Goal: Ask a question: Seek information or help from site administrators or community

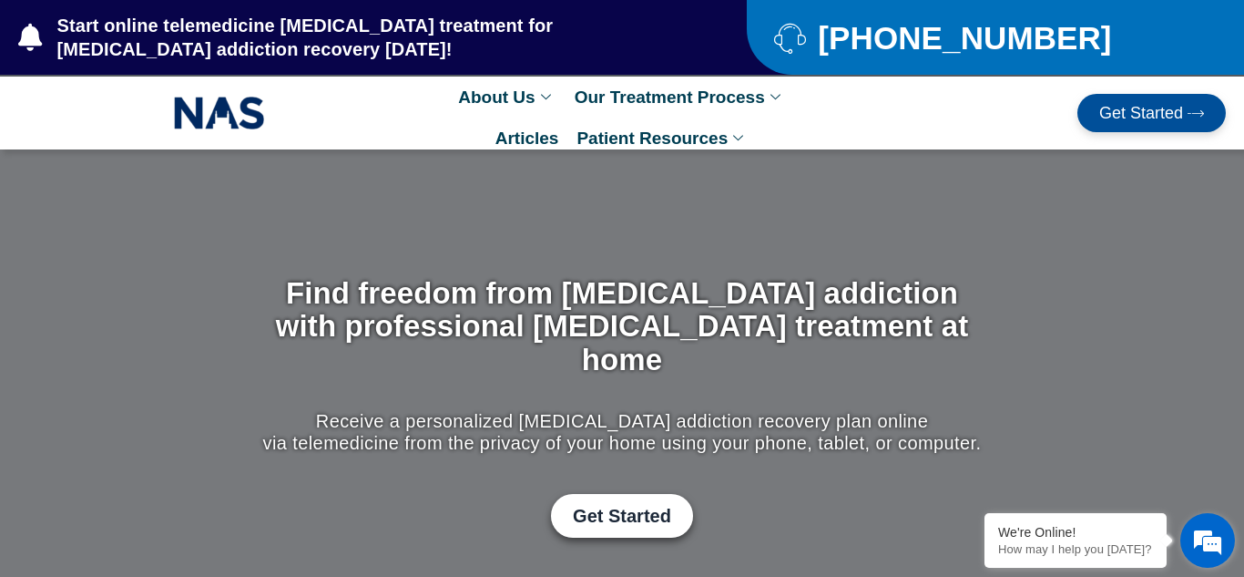
click at [1215, 547] on em at bounding box center [1207, 540] width 49 height 49
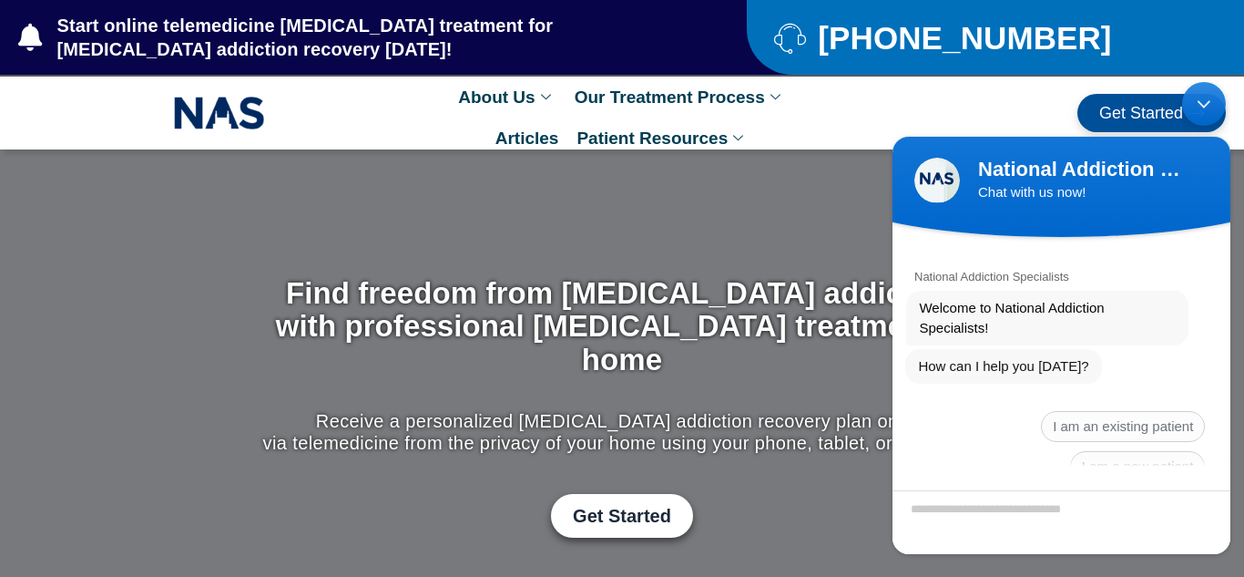
scroll to position [13, 0]
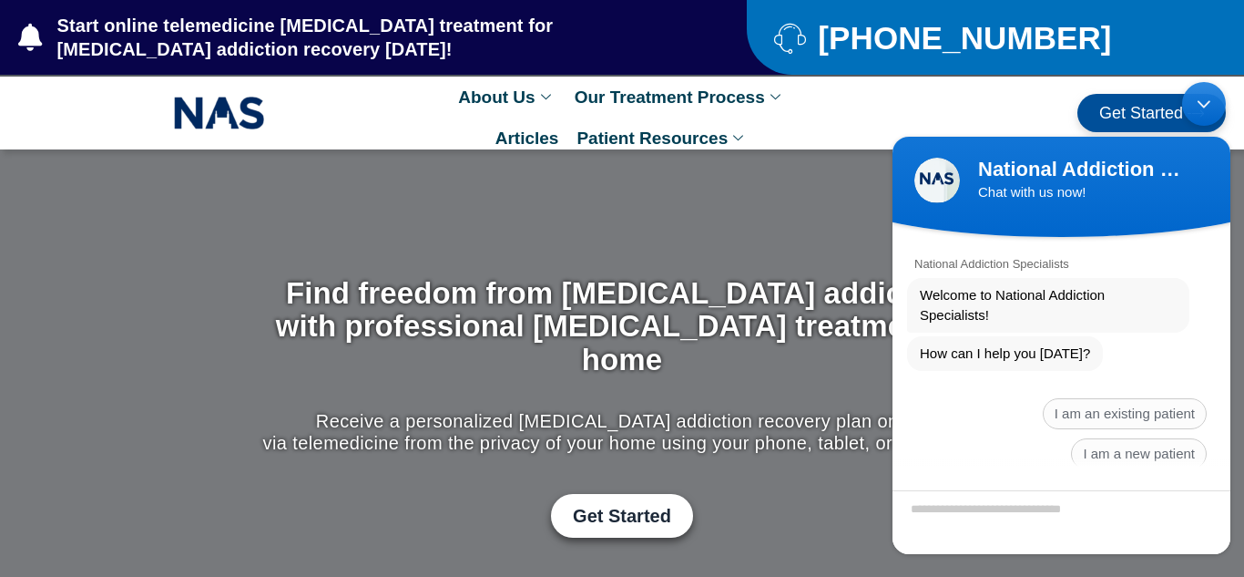
click at [1037, 512] on textarea "Type your message and hit 'Enter'" at bounding box center [1062, 521] width 338 height 64
click at [1197, 257] on div "National Addiction Specialists" at bounding box center [1062, 259] width 338 height 28
click at [1166, 406] on span "I am an existing patient" at bounding box center [1125, 412] width 164 height 31
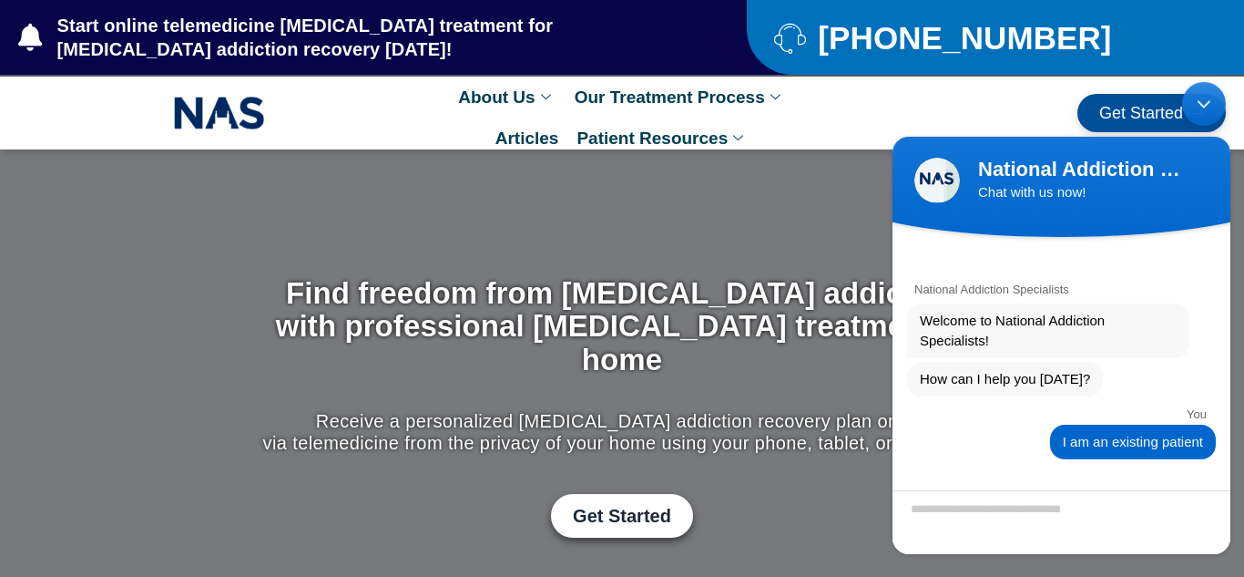
scroll to position [33, 0]
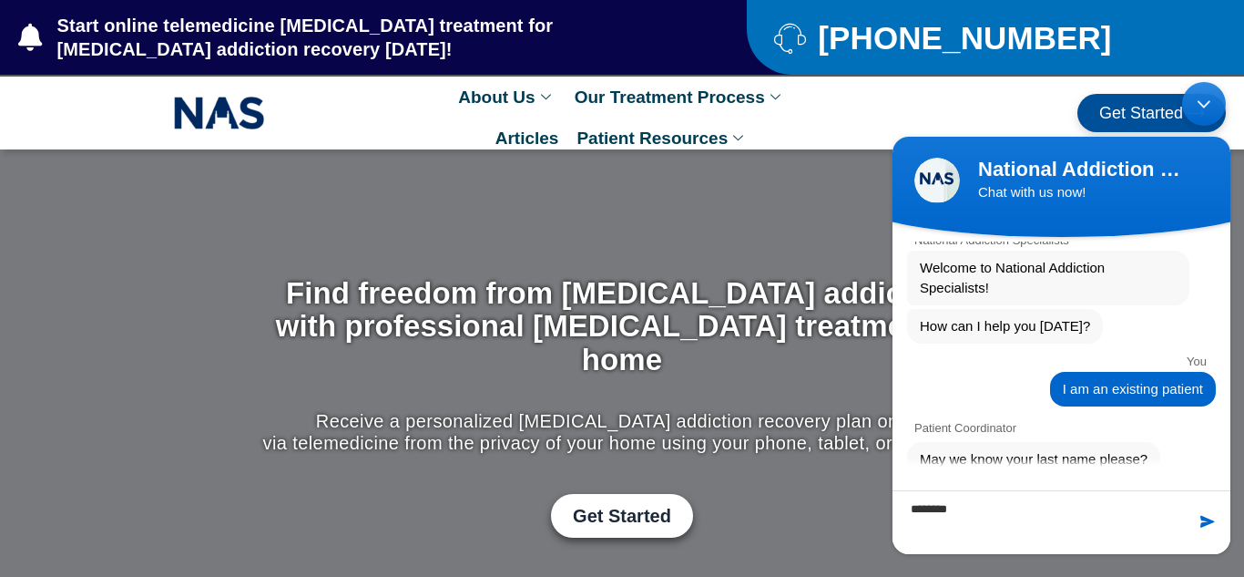
type textarea "*********"
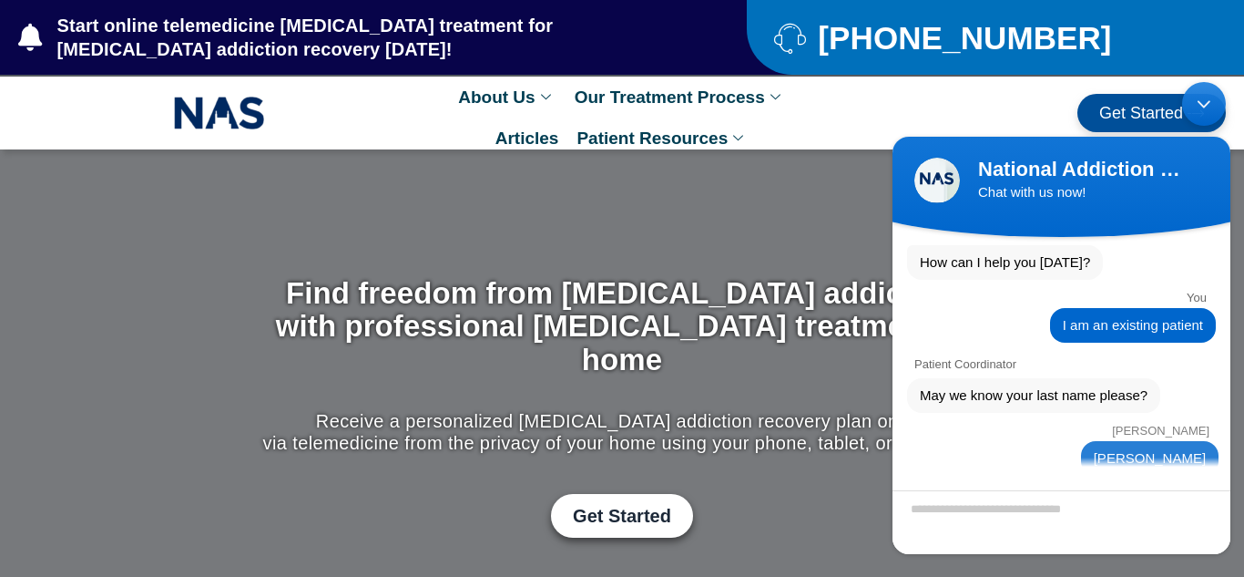
scroll to position [208, 0]
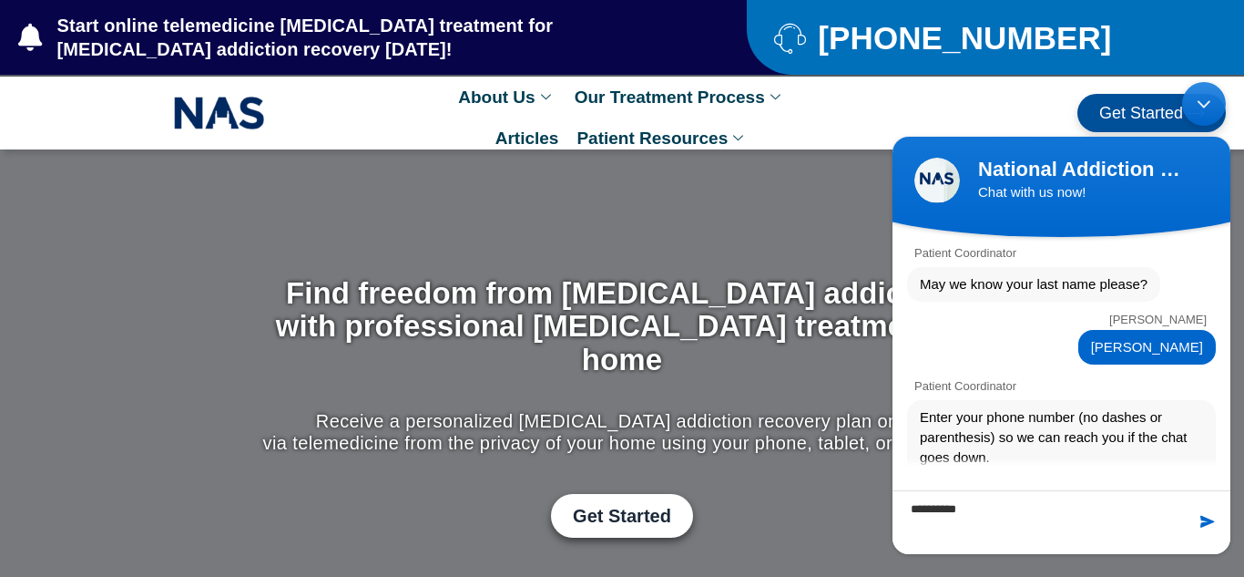
type textarea "**********"
click at [1209, 517] on span at bounding box center [1208, 520] width 18 height 18
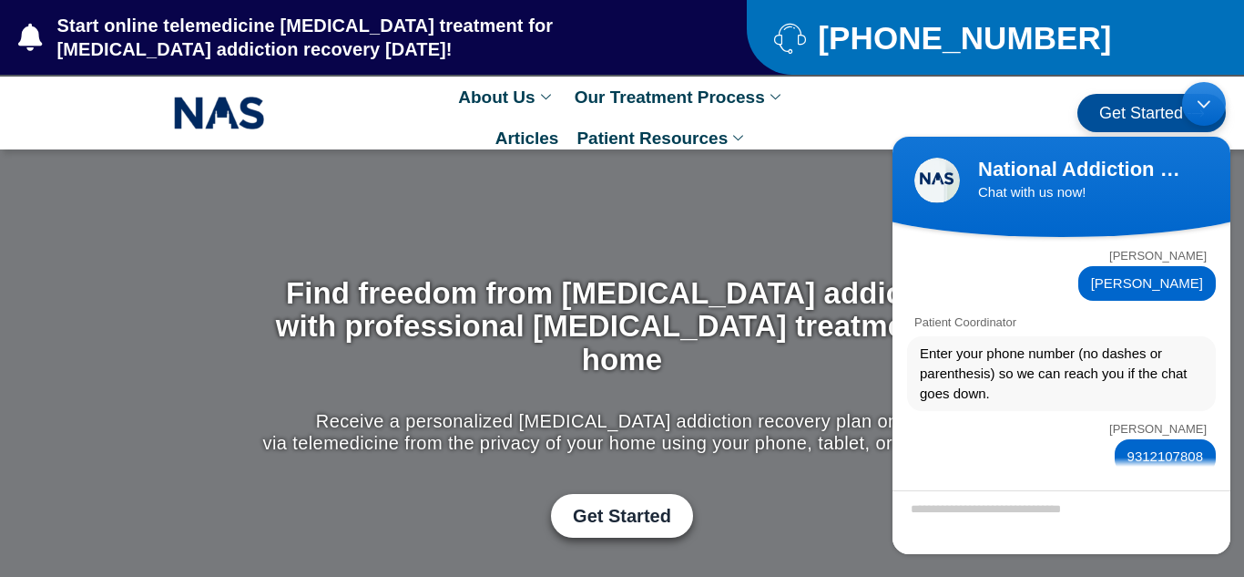
scroll to position [342, 0]
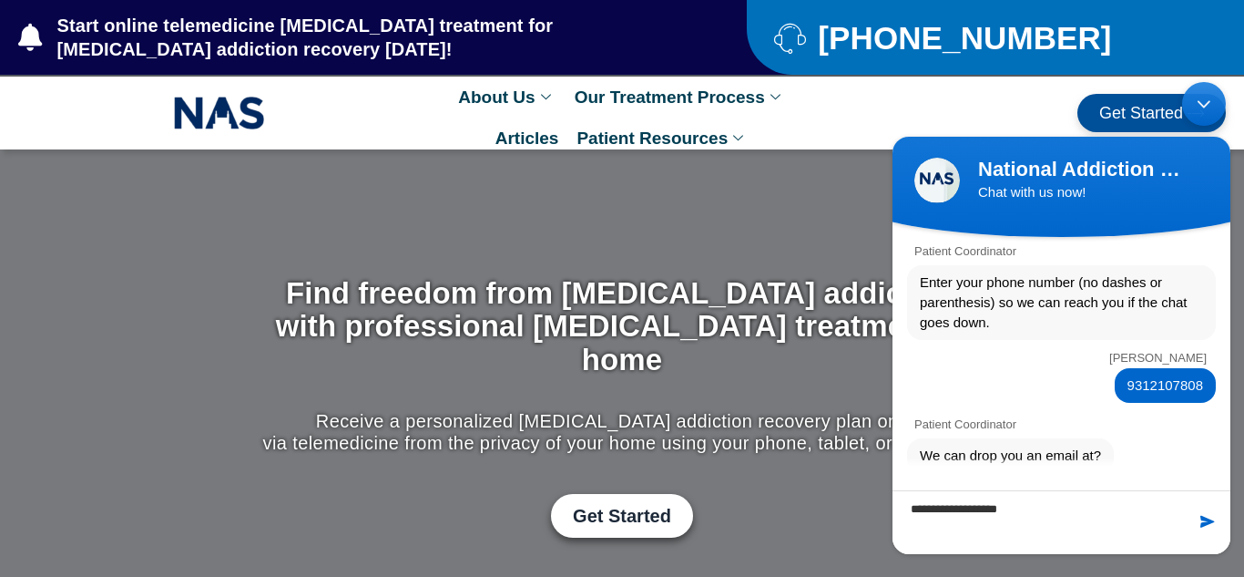
type textarea "**********"
click at [1201, 525] on span at bounding box center [1208, 520] width 18 height 18
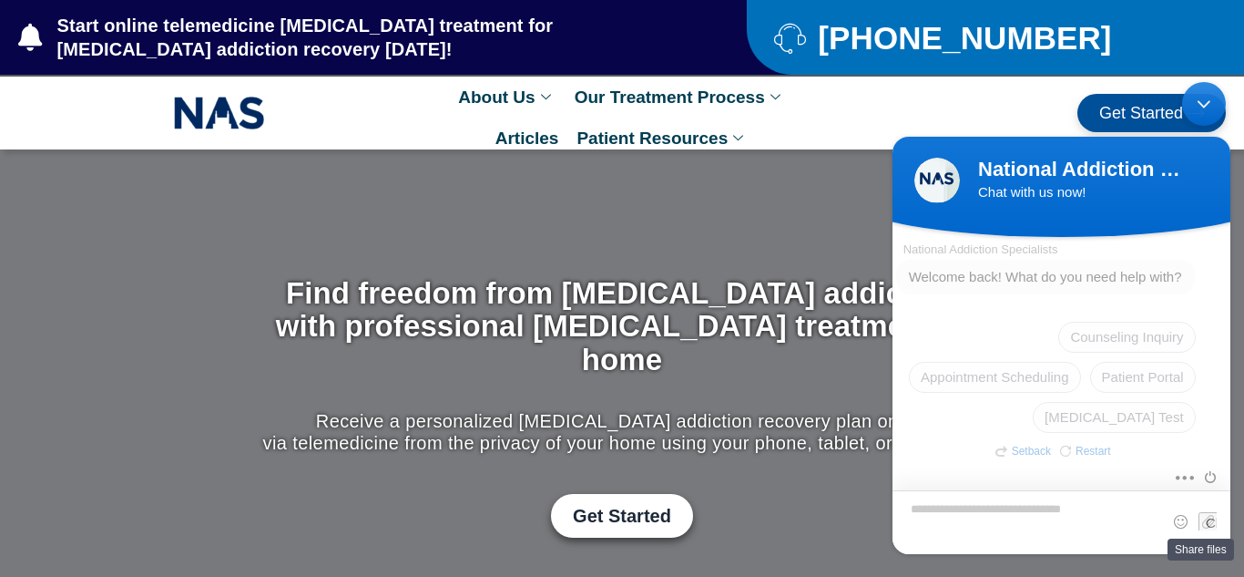
scroll to position [593, 0]
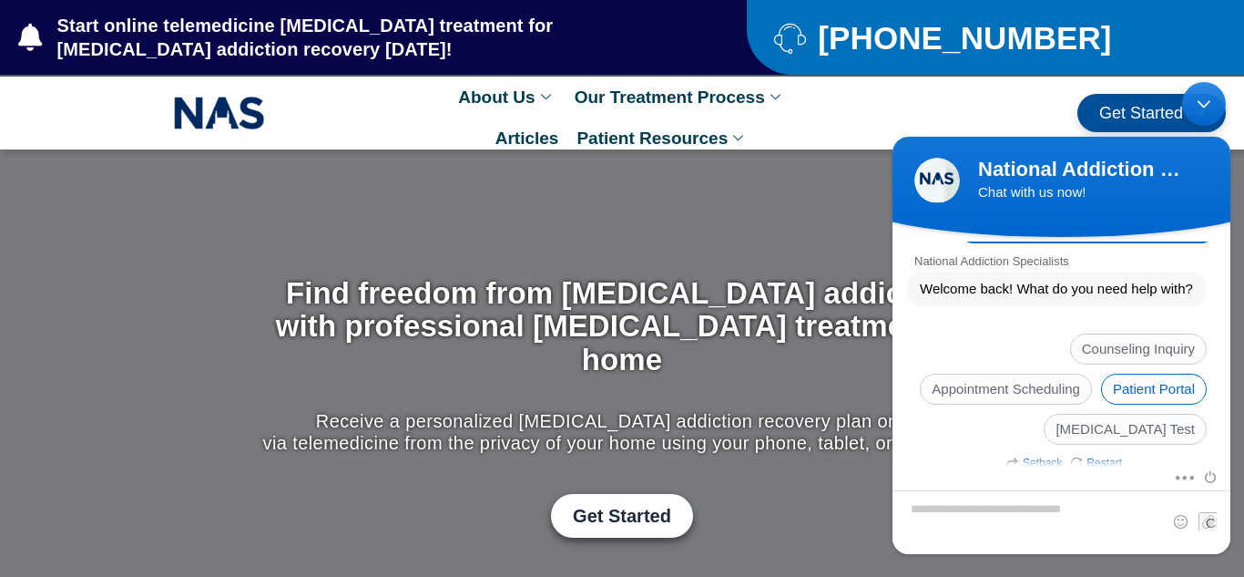
click at [1130, 373] on span "Patient Portal" at bounding box center [1154, 388] width 106 height 31
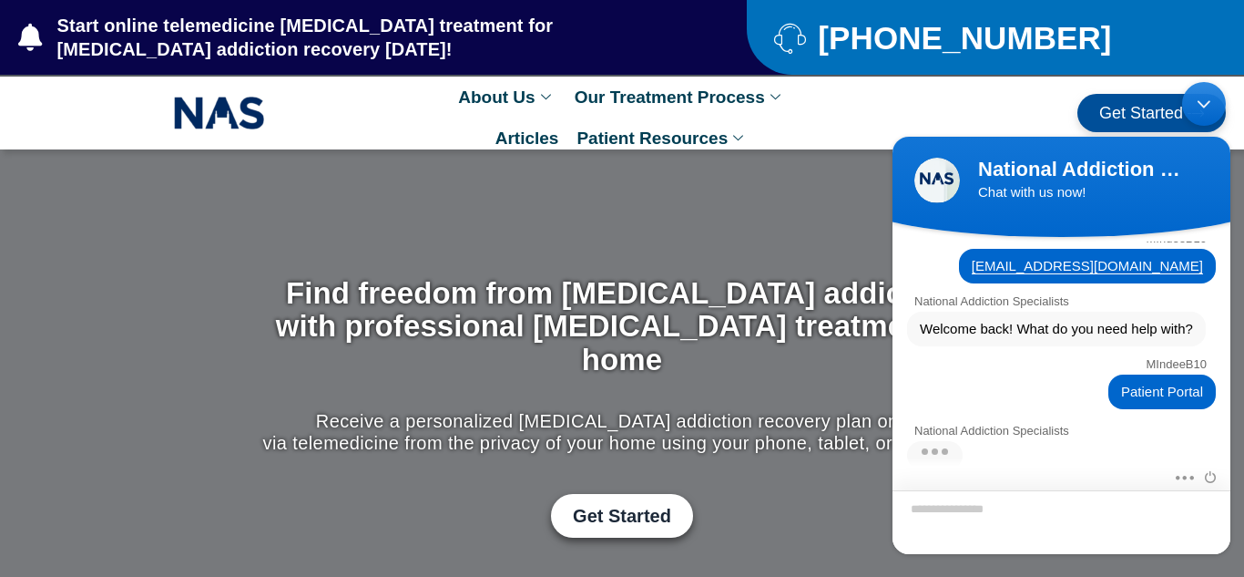
scroll to position [728, 0]
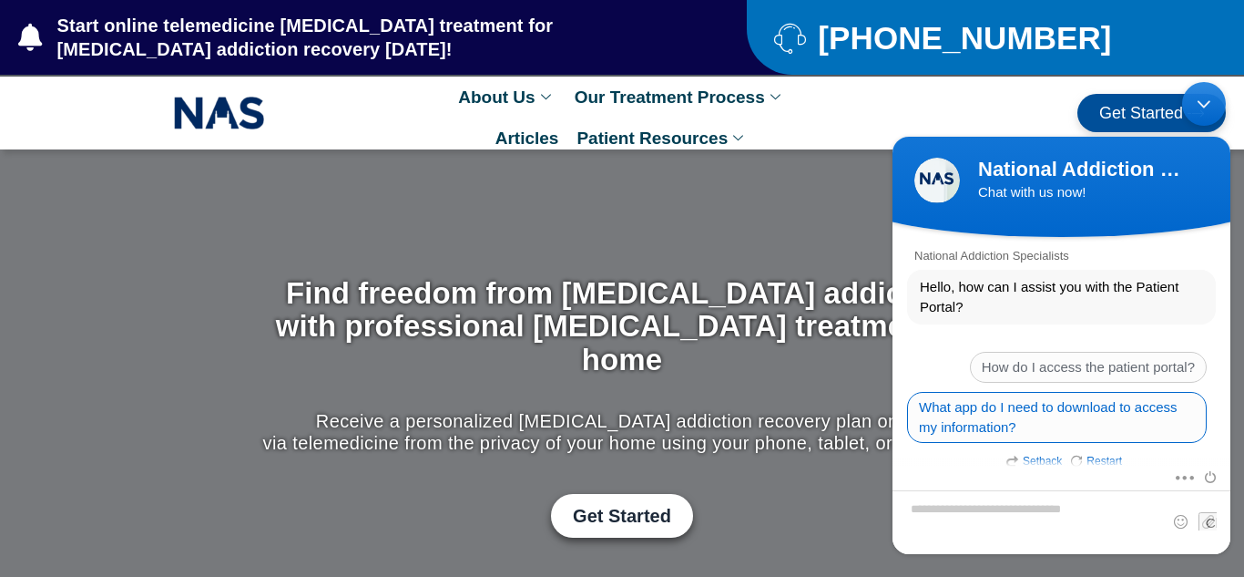
click at [1133, 409] on span "What app do I need to download to access my information?" at bounding box center [1057, 416] width 300 height 51
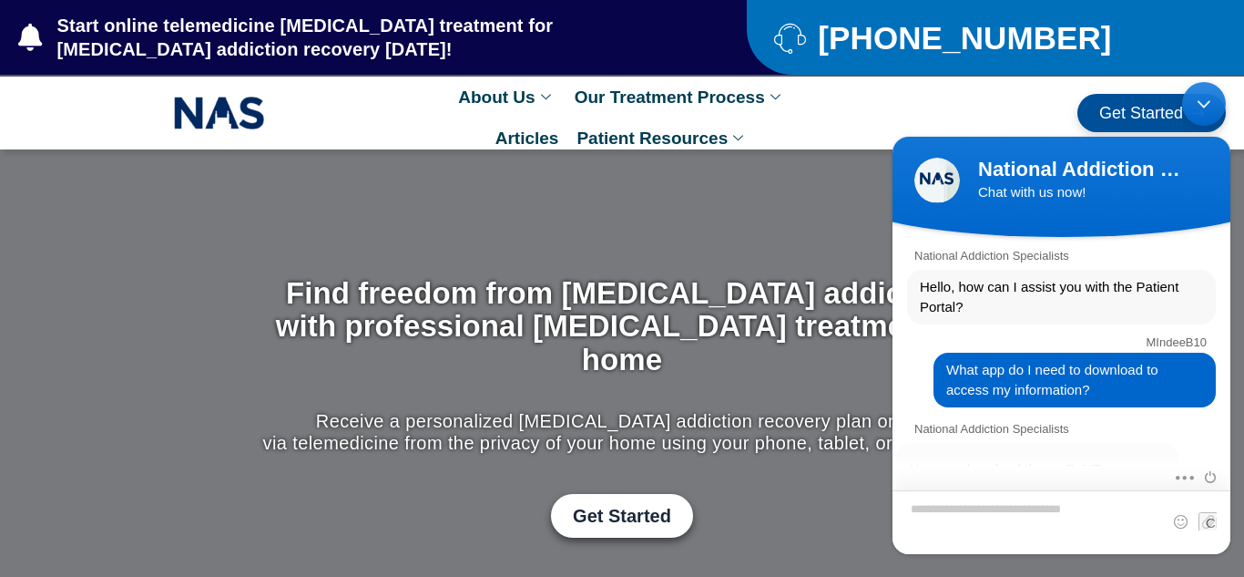
scroll to position [1068, 0]
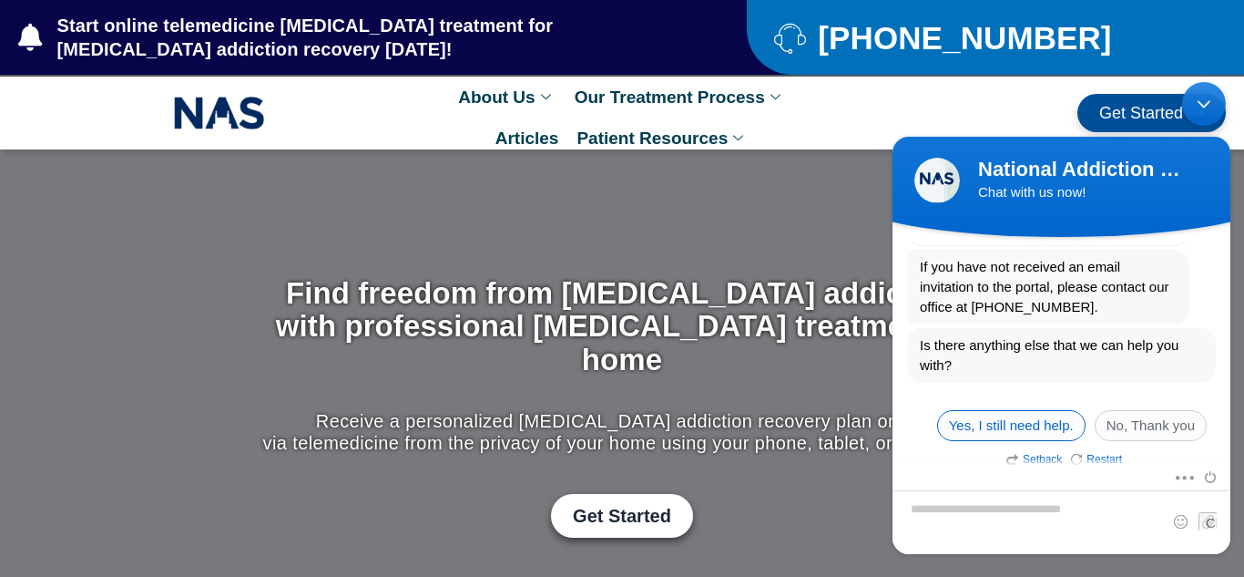
click at [1048, 414] on span "Yes, I still need help." at bounding box center [1011, 424] width 148 height 31
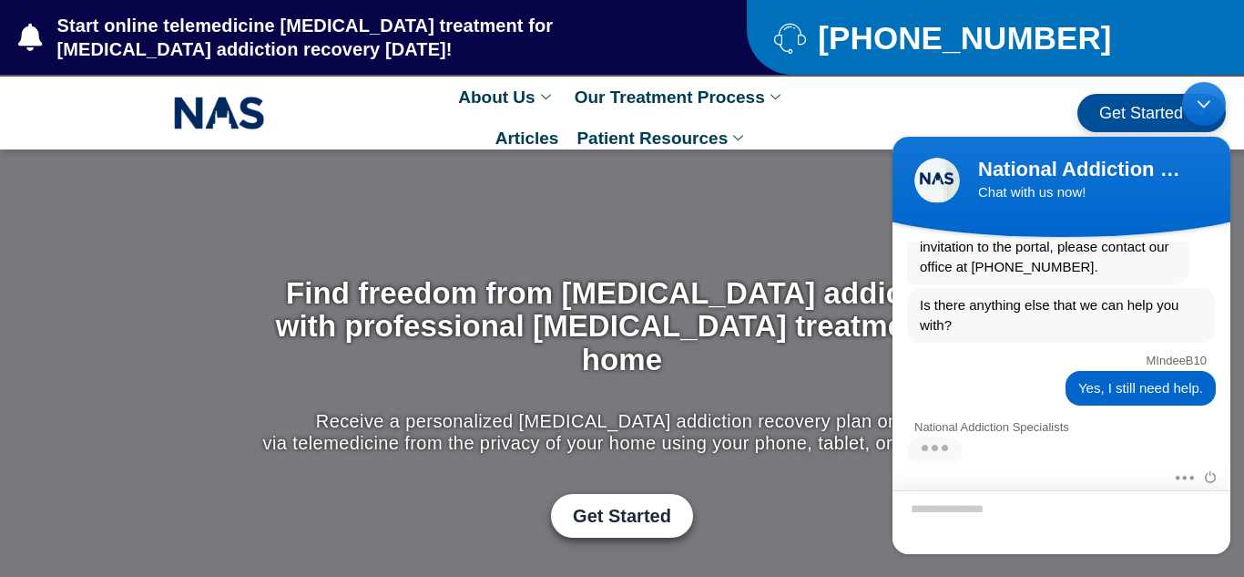
scroll to position [1393, 0]
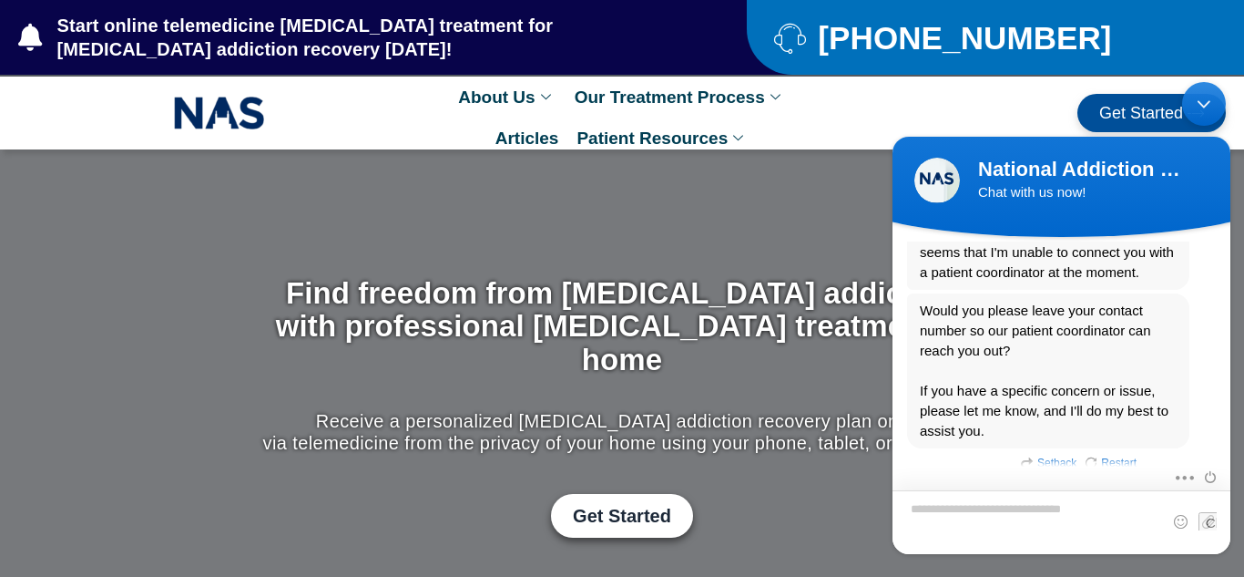
click at [1022, 510] on textarea "Type your message and hit 'Enter'" at bounding box center [1062, 521] width 338 height 64
type textarea "*"
click at [958, 505] on textarea "Type your message and hit 'Enter'" at bounding box center [1062, 520] width 338 height 65
click at [1110, 506] on textarea "Type your message and hit 'Enter'" at bounding box center [1062, 520] width 338 height 65
click at [1107, 520] on textarea "Type your message and hit 'Enter'" at bounding box center [1062, 520] width 338 height 65
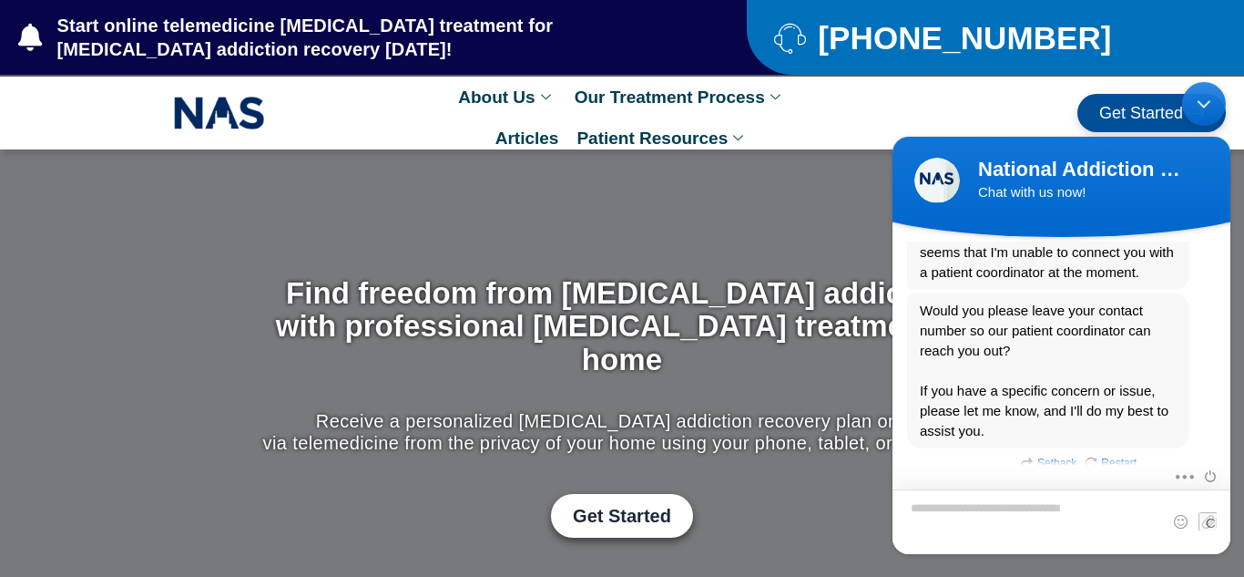
click at [949, 513] on textarea "Type your message and hit 'Enter'" at bounding box center [1062, 520] width 338 height 65
click at [1018, 506] on textarea "Type your message and hit 'Enter'" at bounding box center [1062, 520] width 338 height 65
click at [1220, 97] on div "Minimize live chat window" at bounding box center [1204, 103] width 44 height 44
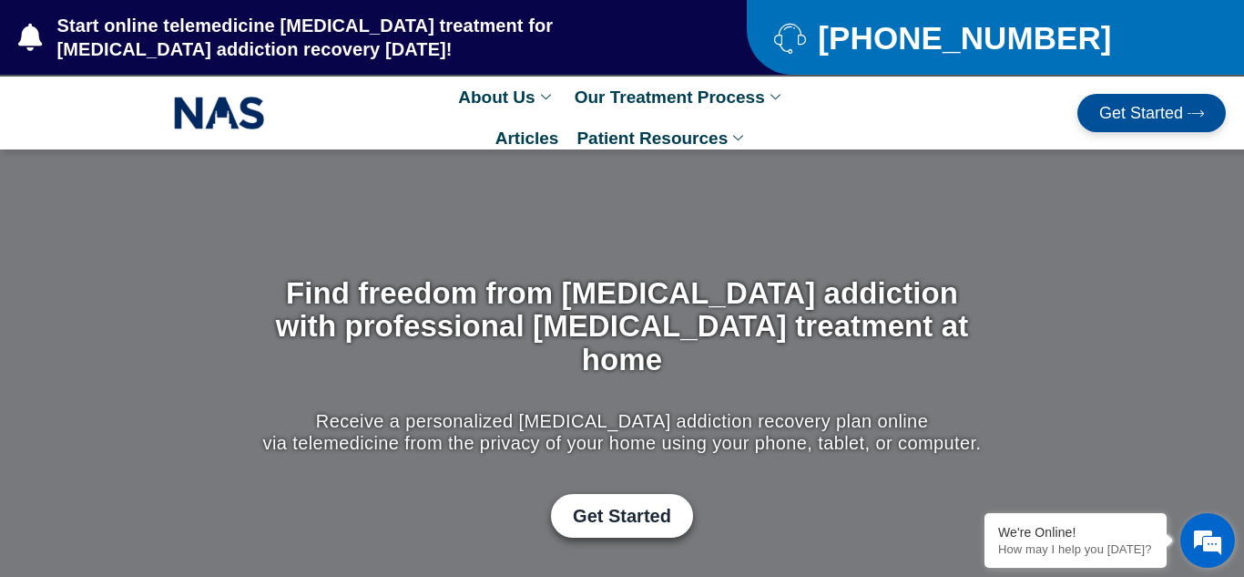
click at [1203, 547] on em at bounding box center [1207, 540] width 49 height 49
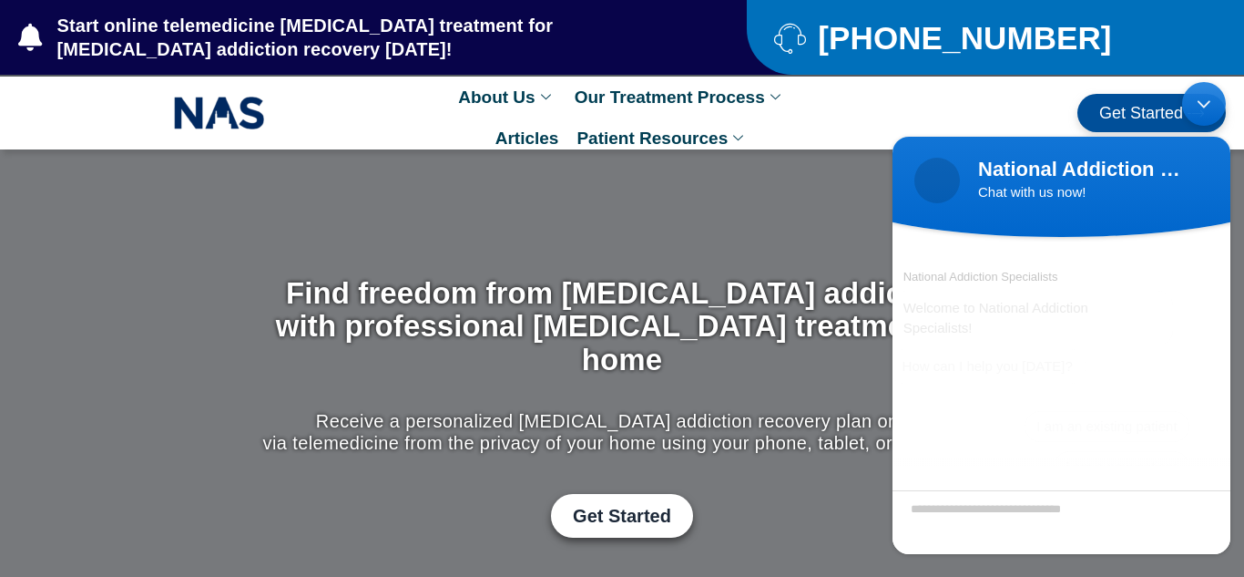
scroll to position [13, 0]
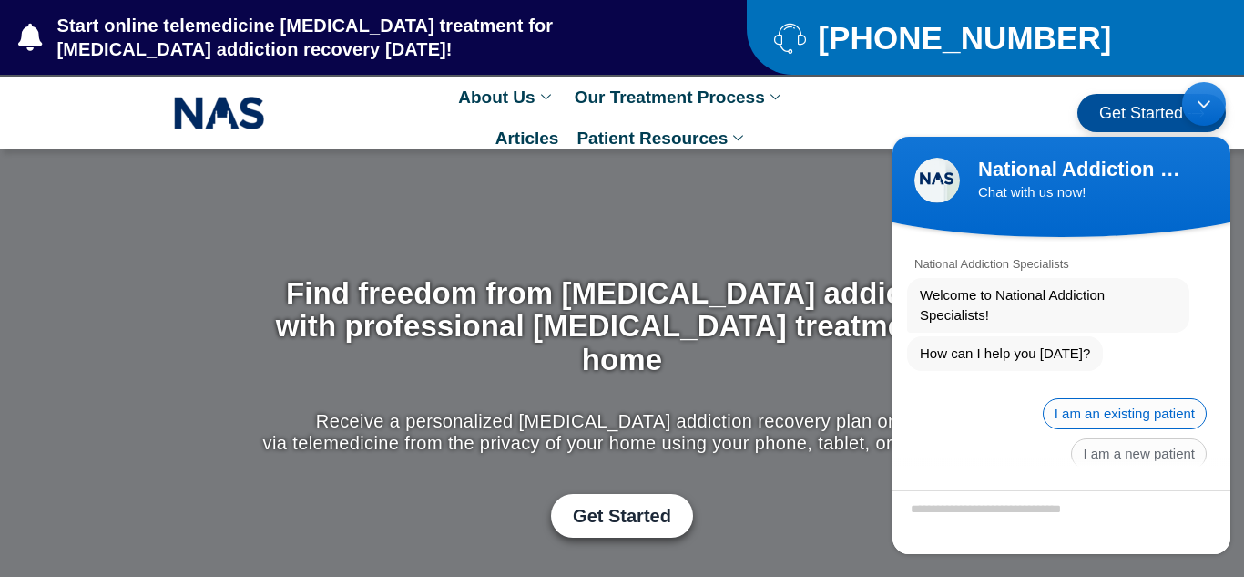
click at [1160, 402] on span "I am an existing patient" at bounding box center [1125, 412] width 164 height 31
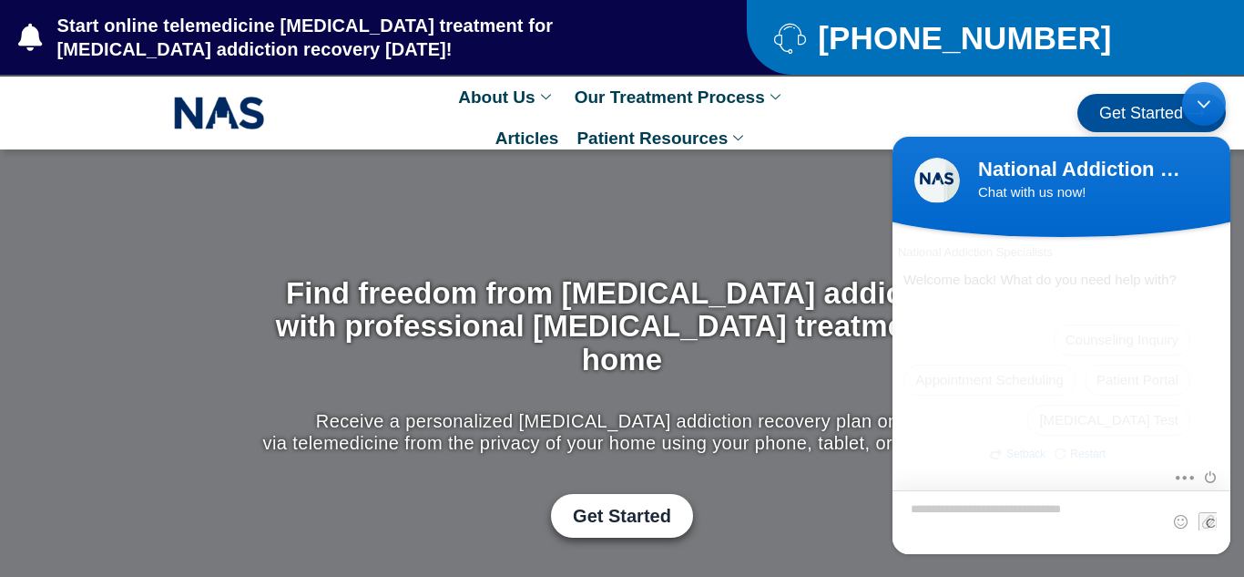
scroll to position [190, 0]
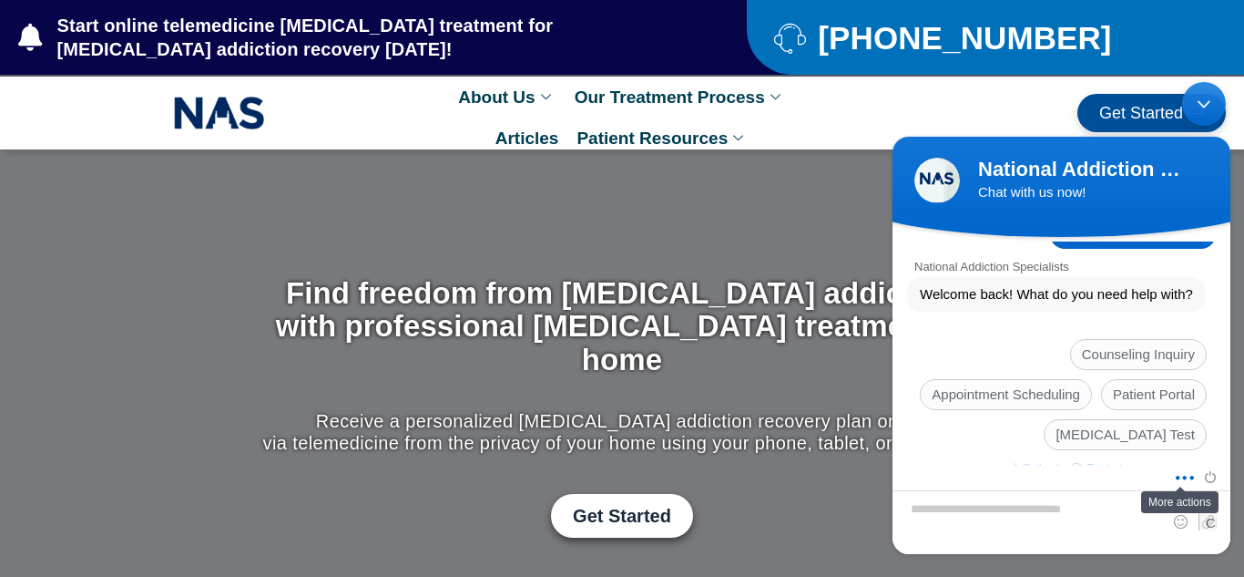
click at [1184, 480] on span at bounding box center [1180, 473] width 14 height 15
click at [972, 442] on div "National Addiction Specialists Welcome to National Addiction Specialists! How c…" at bounding box center [1062, 352] width 338 height 225
click at [1160, 378] on span "Patient Portal" at bounding box center [1154, 393] width 106 height 31
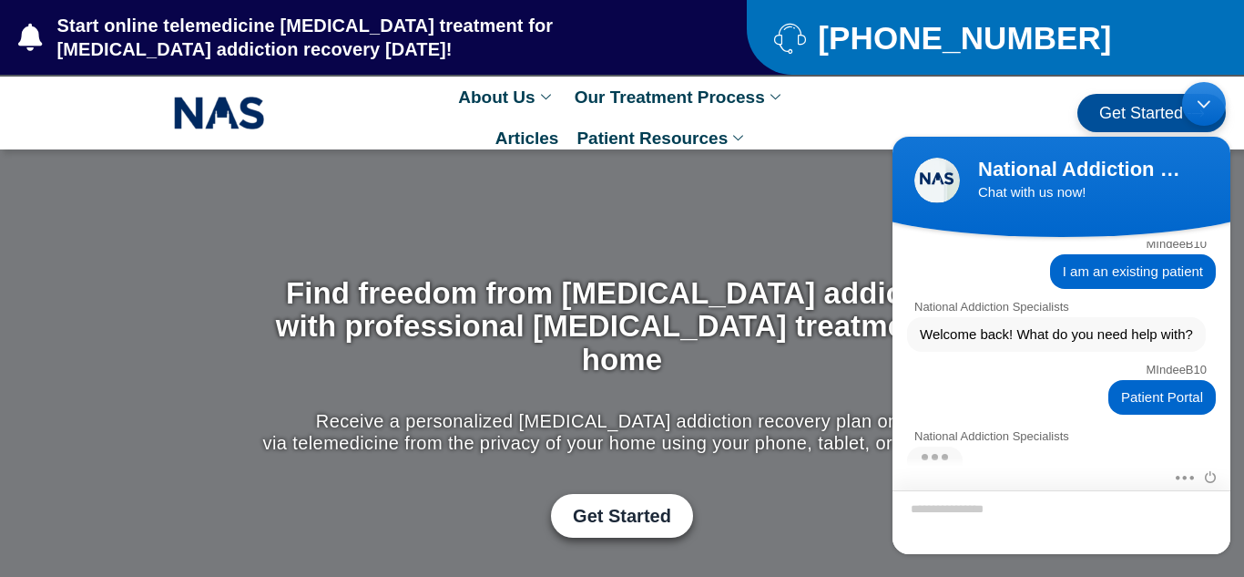
scroll to position [325, 0]
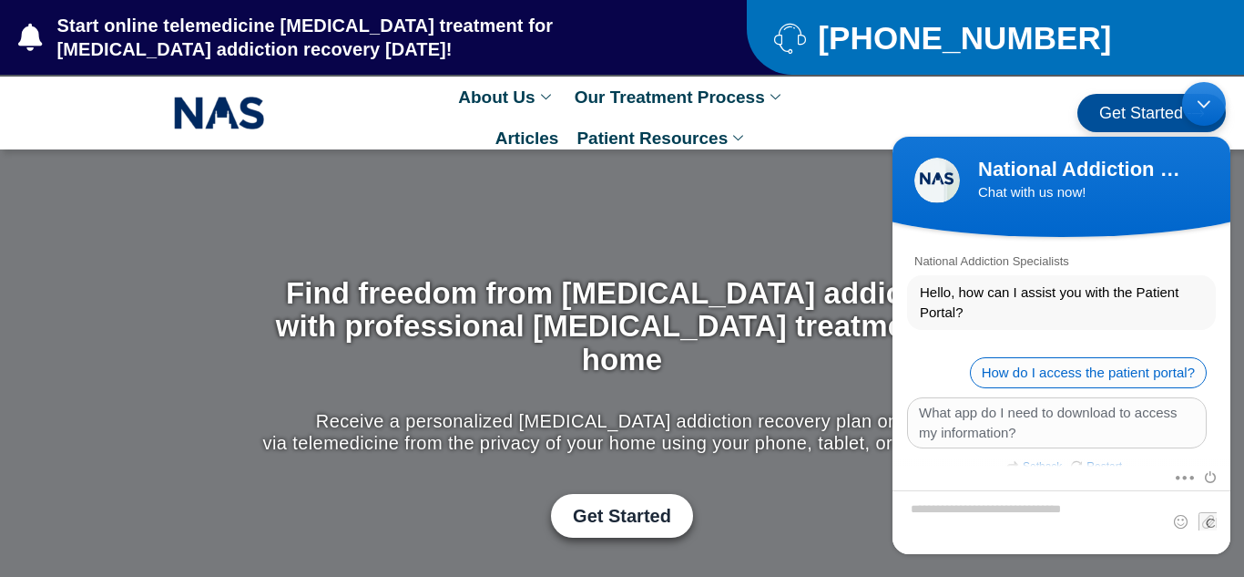
click at [1127, 356] on span "How do I access the patient portal?" at bounding box center [1088, 371] width 237 height 31
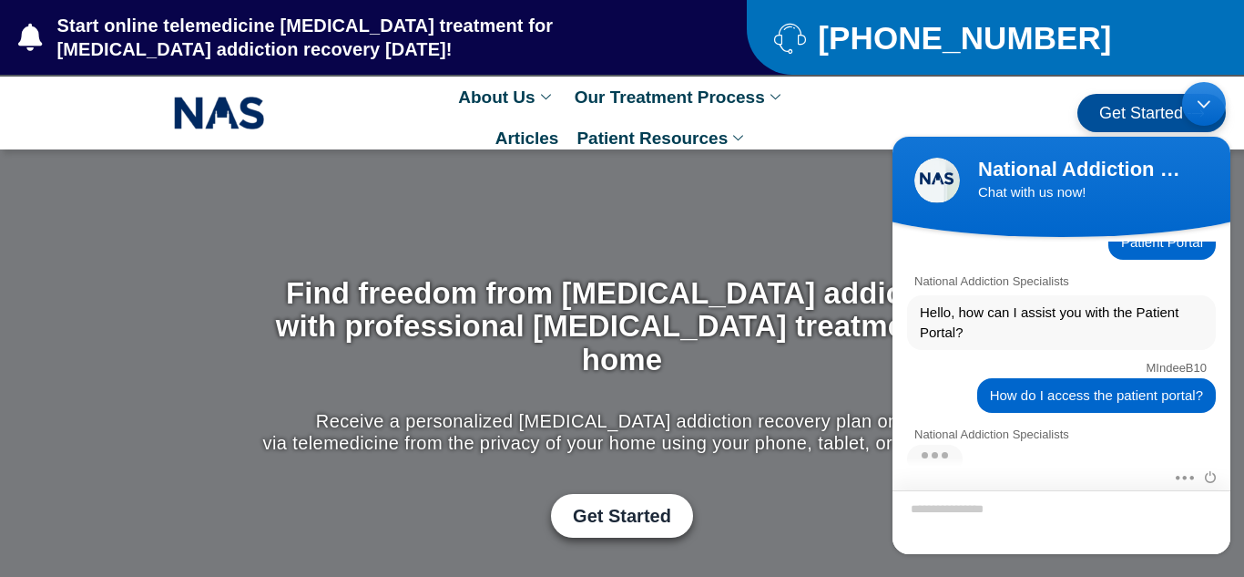
scroll to position [646, 0]
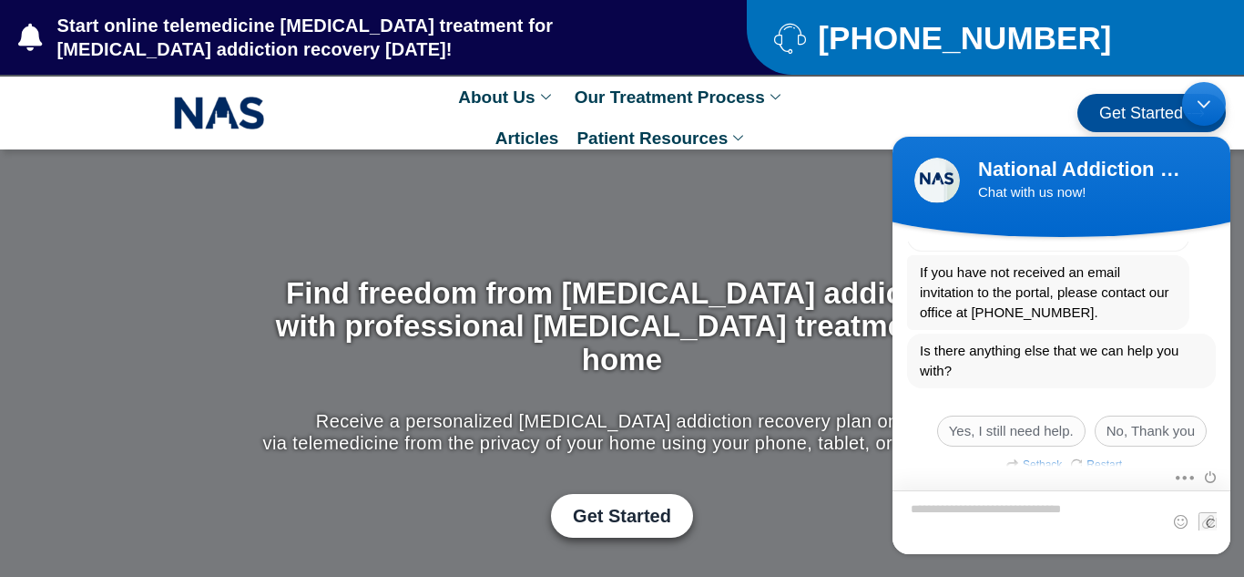
click at [972, 527] on textarea "Type your message and hit 'Enter'" at bounding box center [1062, 521] width 338 height 64
click at [1192, 108] on div "Minimize live chat window" at bounding box center [1204, 103] width 44 height 44
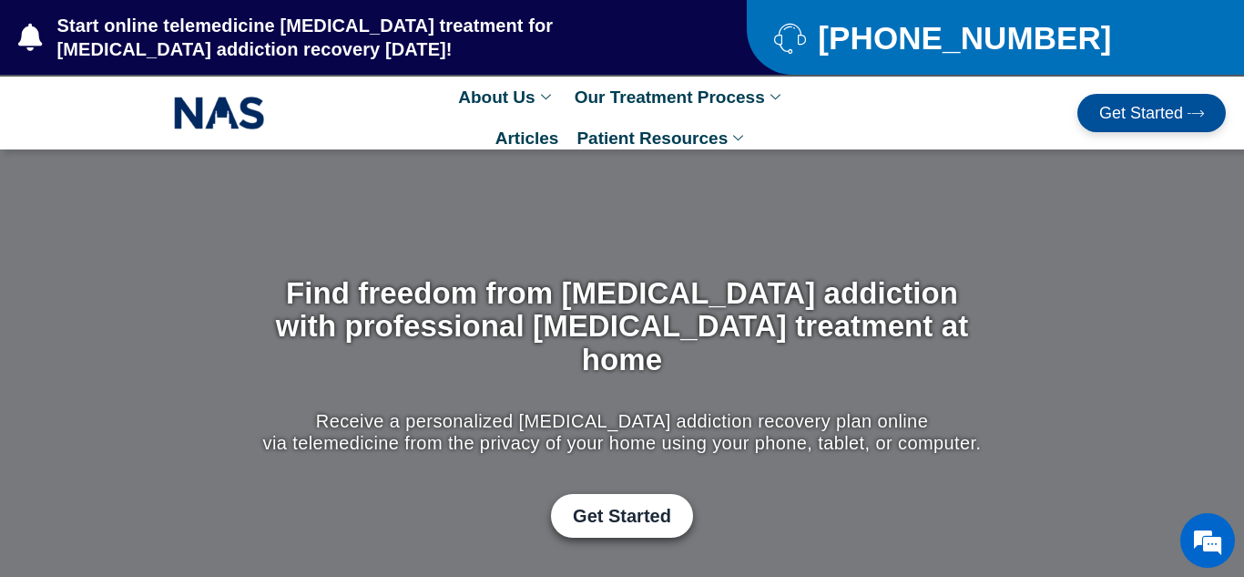
click at [899, 436] on div "Find freedom from opioid addiction with professional suboxone treatment at home…" at bounding box center [623, 407] width 746 height 279
